Goal: Information Seeking & Learning: Compare options

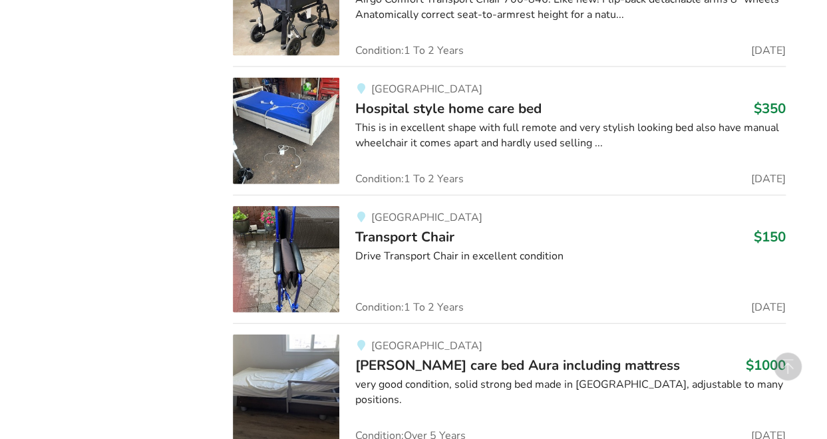
scroll to position [3961, 0]
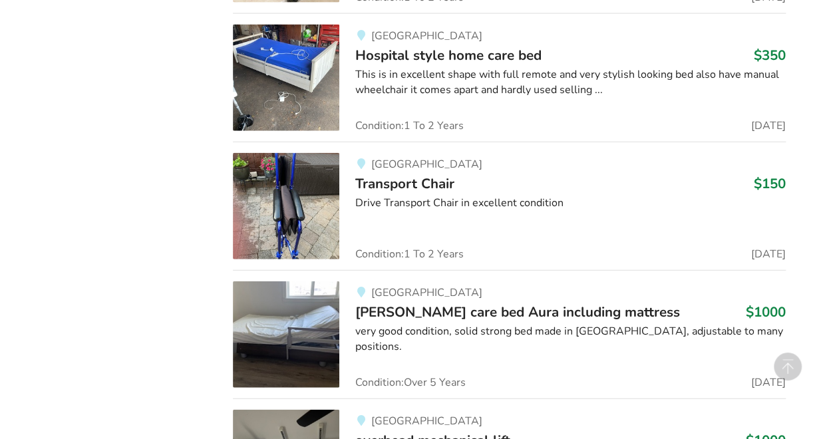
click at [269, 215] on img at bounding box center [286, 206] width 106 height 106
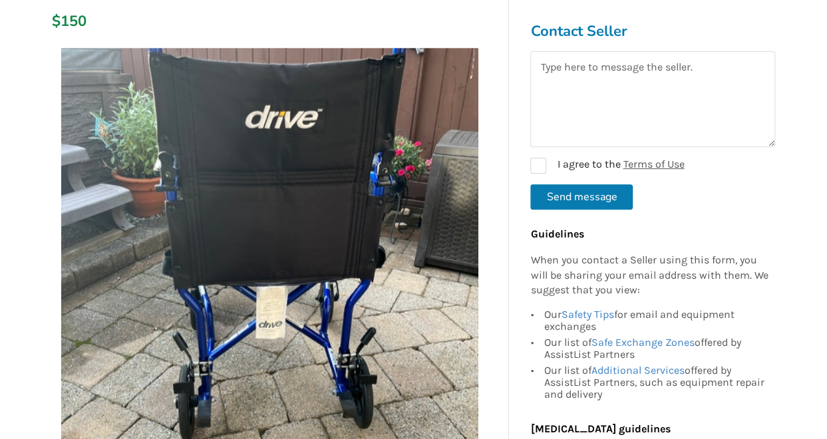
scroll to position [230, 0]
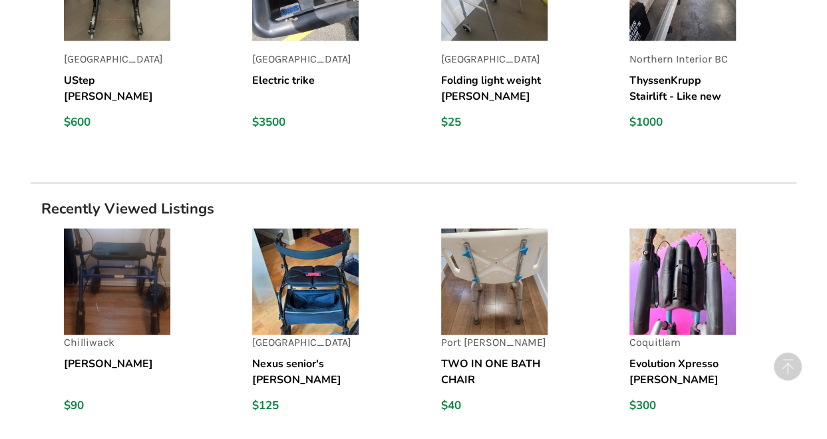
scroll to position [1260, 0]
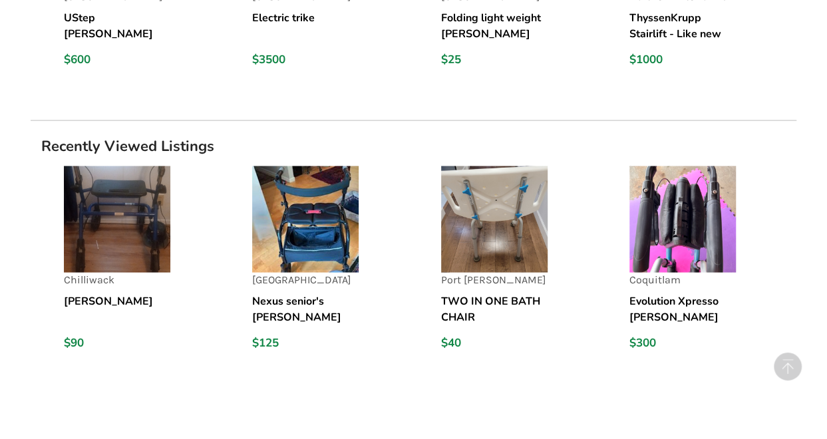
click at [290, 295] on h5 "Nexus senior's walker" at bounding box center [305, 309] width 106 height 32
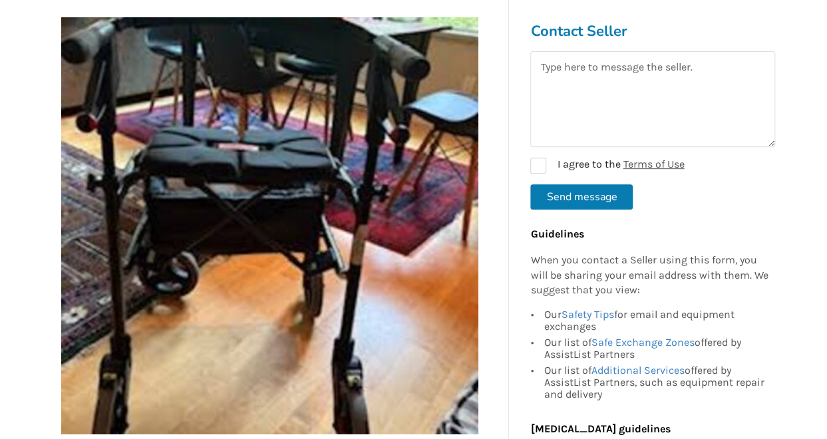
scroll to position [266, 0]
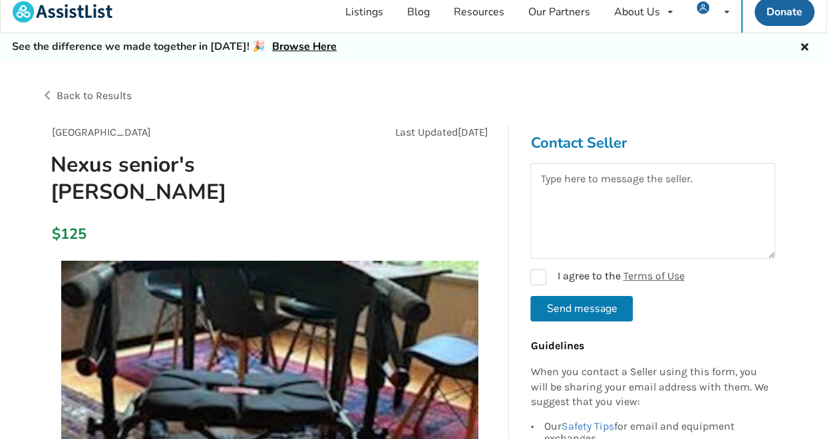
scroll to position [0, 0]
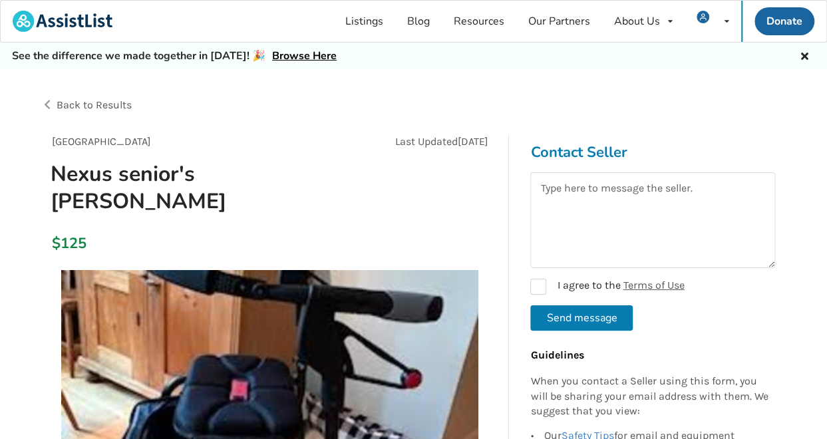
click at [297, 56] on link "Browse Here" at bounding box center [304, 56] width 65 height 15
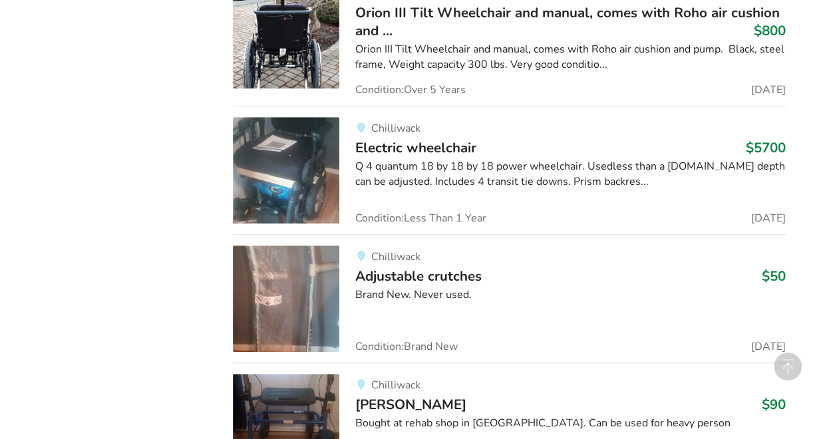
scroll to position [5505, 0]
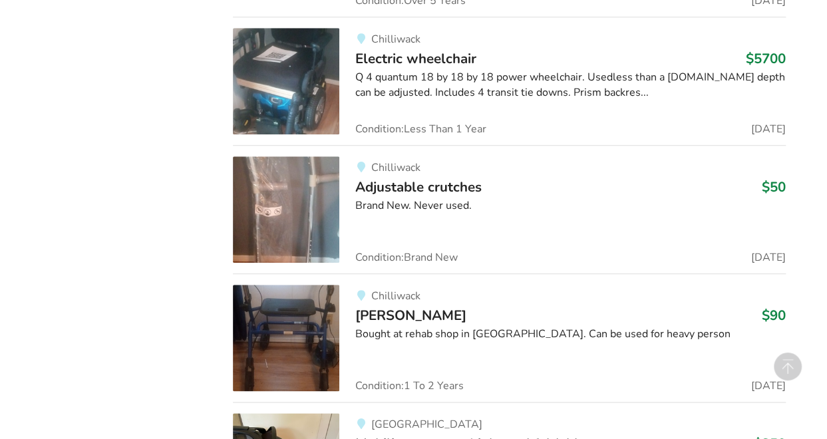
click at [332, 337] on img at bounding box center [286, 338] width 106 height 106
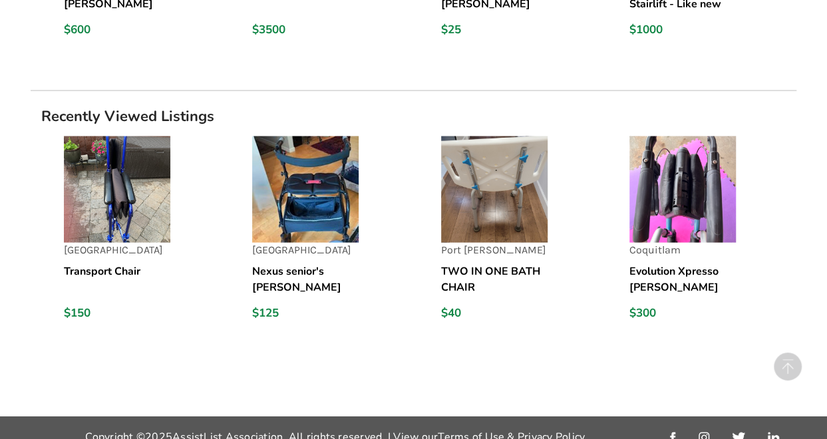
scroll to position [1346, 0]
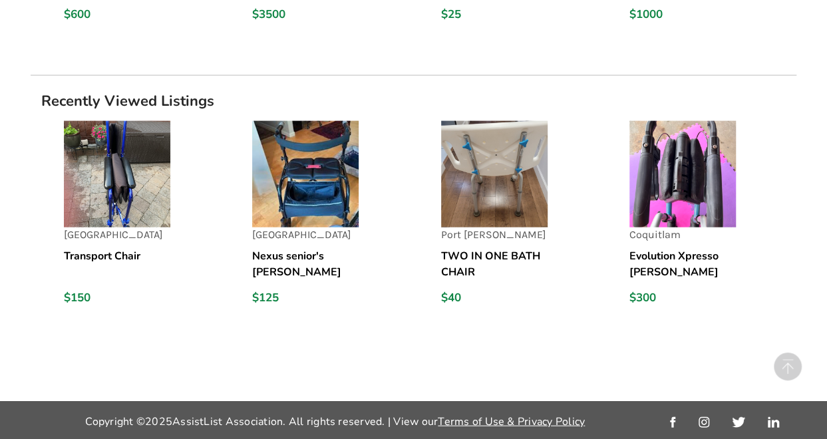
click at [677, 206] on img at bounding box center [682, 174] width 106 height 106
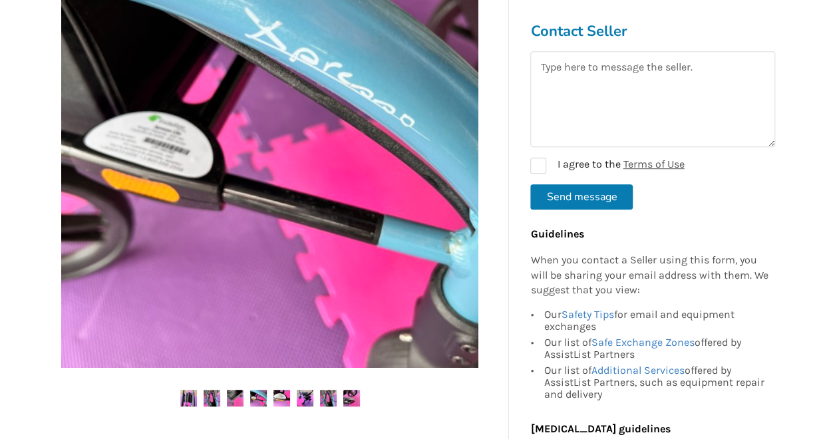
scroll to position [311, 0]
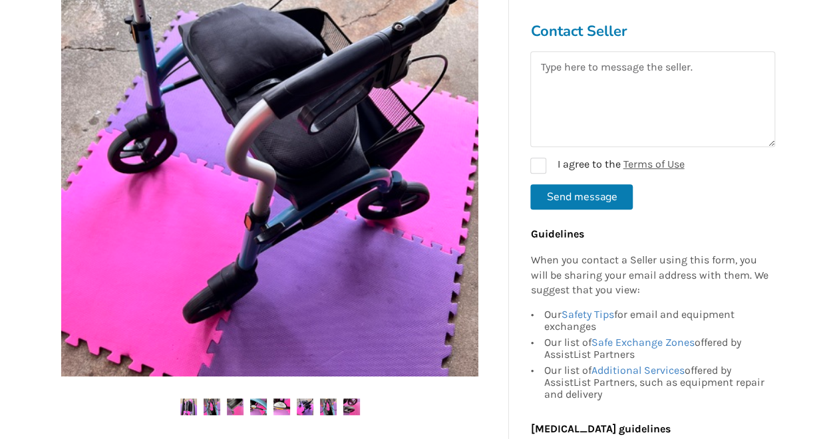
click at [186, 412] on img at bounding box center [188, 406] width 17 height 17
click at [354, 408] on img at bounding box center [351, 406] width 17 height 17
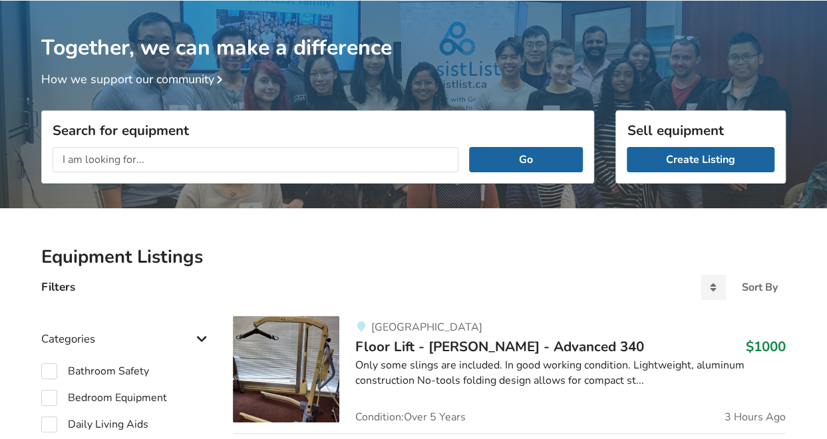
click at [146, 160] on input "text" at bounding box center [256, 159] width 406 height 25
type input "a"
click at [531, 166] on button "Go" at bounding box center [526, 159] width 114 height 25
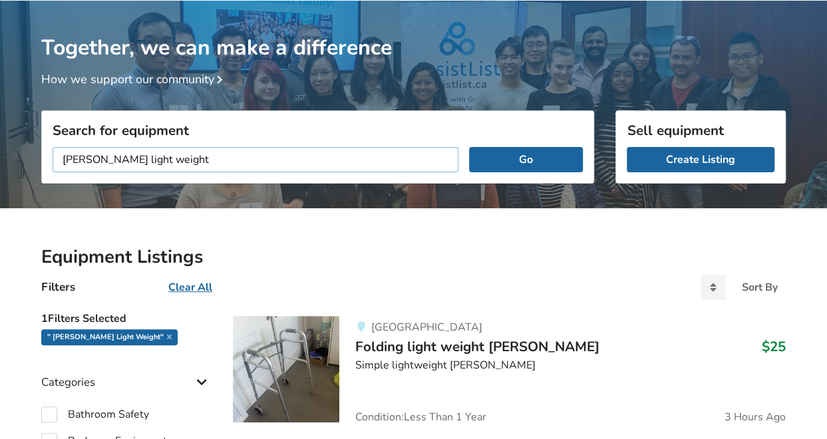
click at [165, 162] on input "[PERSON_NAME] light weight" at bounding box center [256, 159] width 406 height 25
type input "[PERSON_NAME] light weight foldable"
click at [536, 160] on button "Go" at bounding box center [526, 159] width 114 height 25
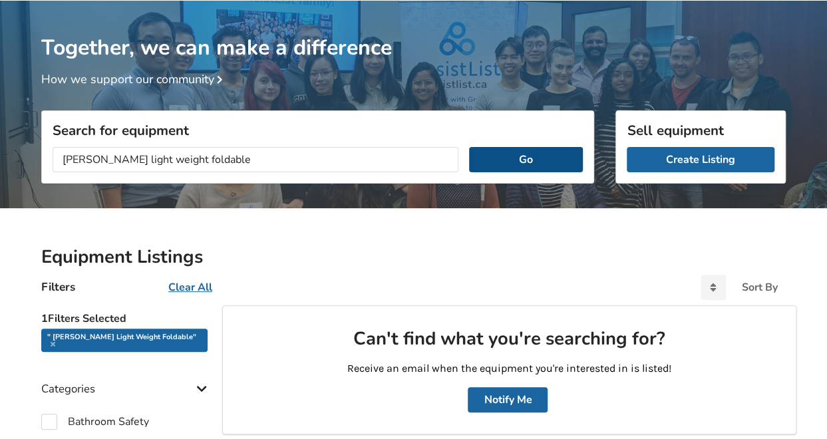
click at [522, 162] on button "Go" at bounding box center [526, 159] width 114 height 25
click at [521, 162] on button "Go" at bounding box center [526, 159] width 114 height 25
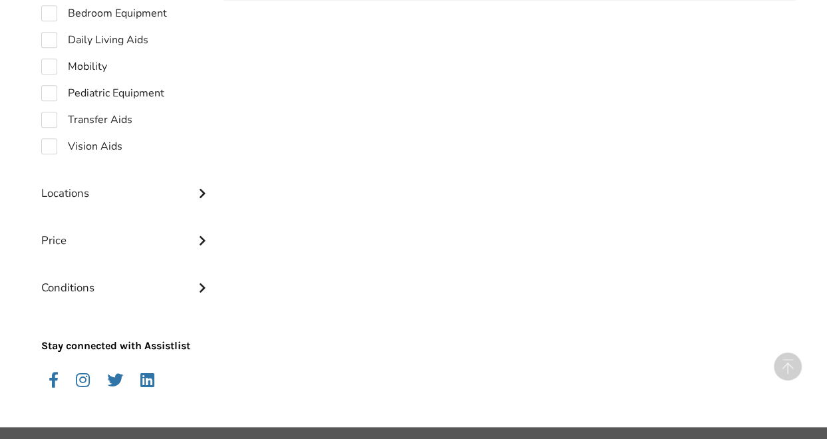
scroll to position [525, 0]
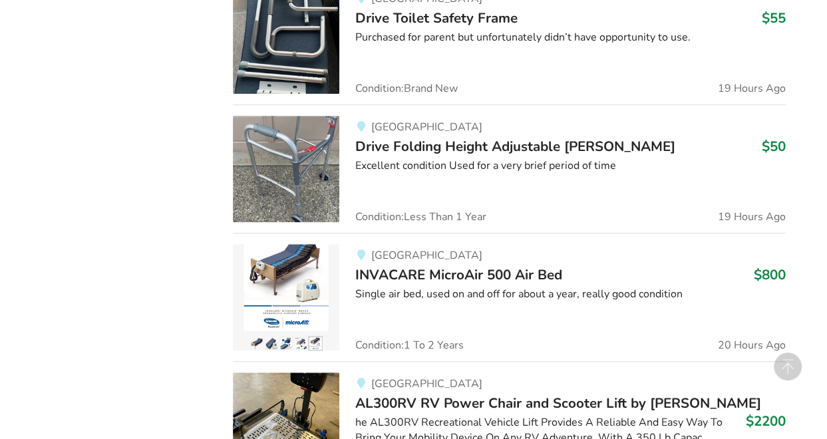
scroll to position [2780, 0]
